Goal: Task Accomplishment & Management: Use online tool/utility

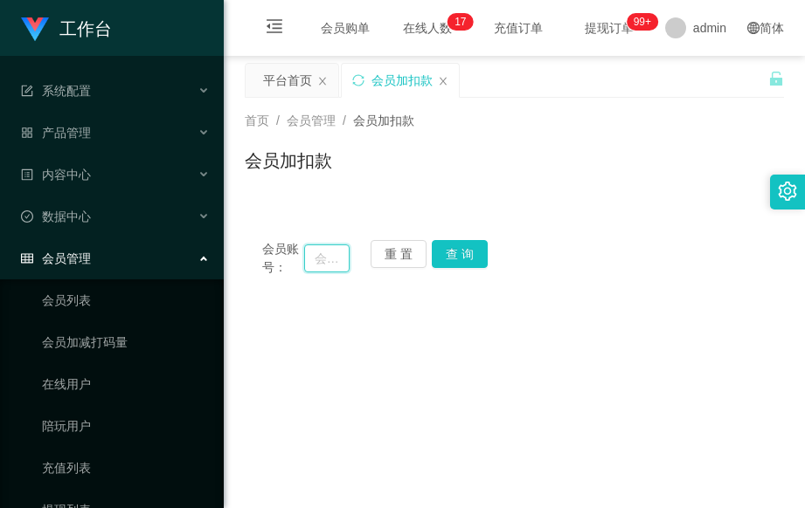
click at [335, 257] on input "text" at bounding box center [326, 259] width 45 height 28
paste input "这是你注册的升级账号，请牢记账号跟密码！ 请稍等，正在为您提交财务部门审核、获取包赔协议！"
type input "这是你注册的升级账号，请牢记账号跟密码！ 请稍等，正在为您提交财务部门审核、获取包赔协议！"
drag, startPoint x: 336, startPoint y: 259, endPoint x: 275, endPoint y: 252, distance: 61.6
click at [275, 252] on div "会员账号： 这是你注册的升级账号，请牢记账号跟密码！ 请稍等，正在为您提交财务部门审核、获取包赔协议！" at bounding box center [305, 258] width 87 height 37
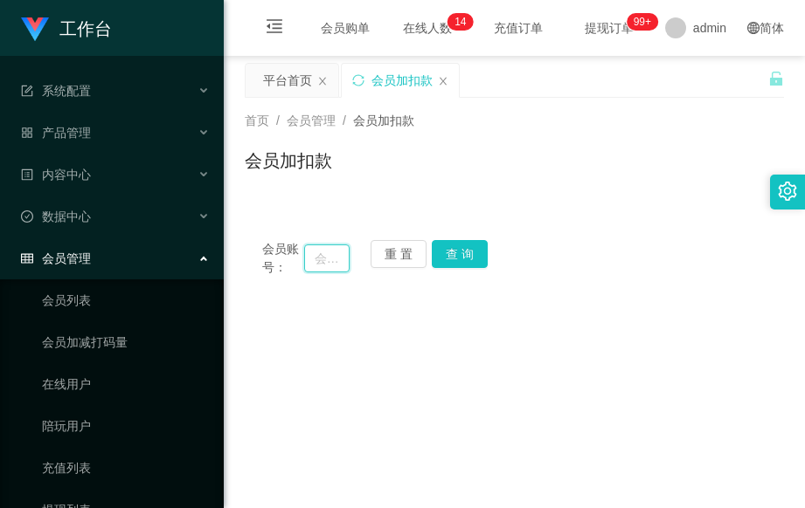
click at [314, 248] on input "text" at bounding box center [326, 259] width 45 height 28
paste input "Abelonachew"
type input "Abelonachew"
click at [455, 260] on button "查 询" at bounding box center [460, 254] width 56 height 28
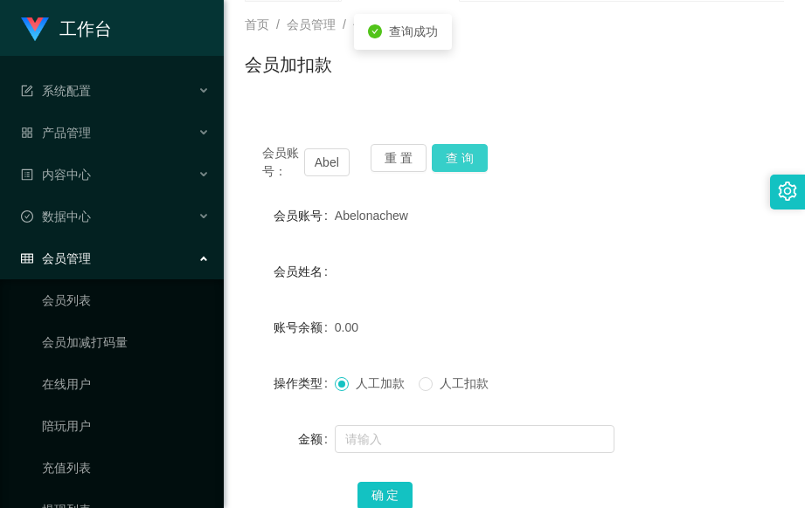
scroll to position [233, 0]
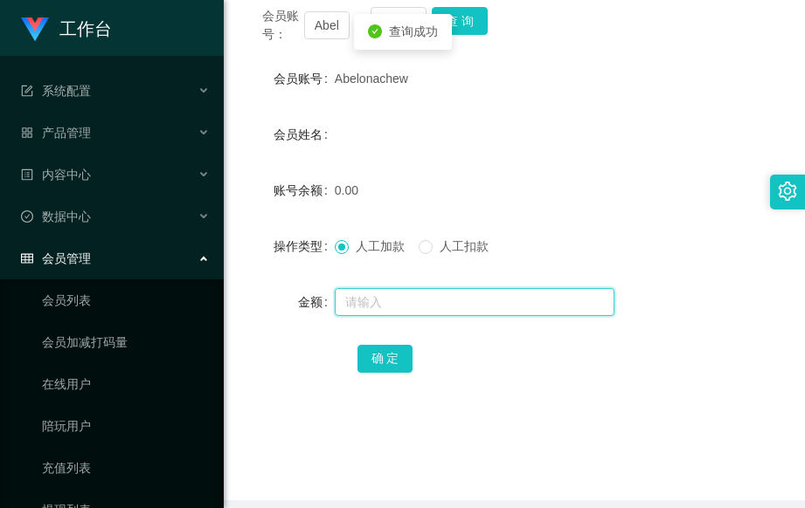
click at [375, 301] on input "text" at bounding box center [475, 302] width 280 height 28
type input "100"
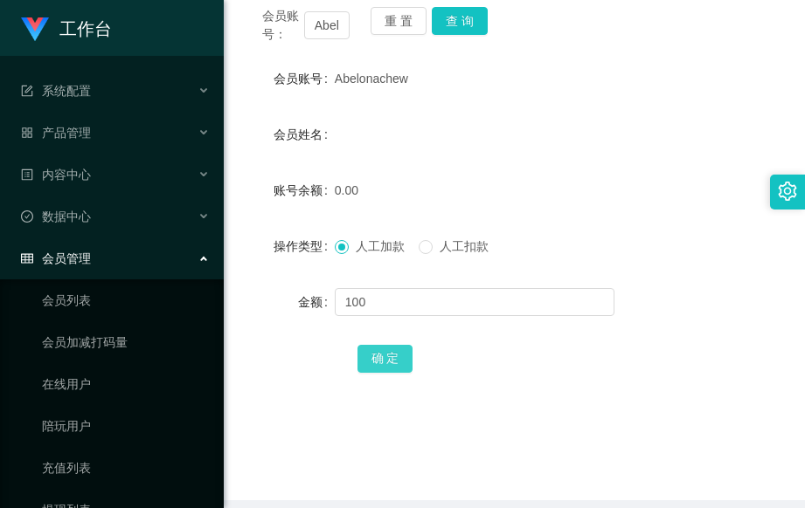
click at [381, 351] on button "确 定" at bounding box center [385, 359] width 56 height 28
click at [458, 26] on button "查 询" at bounding box center [460, 21] width 56 height 28
